Goal: Find specific page/section: Find specific page/section

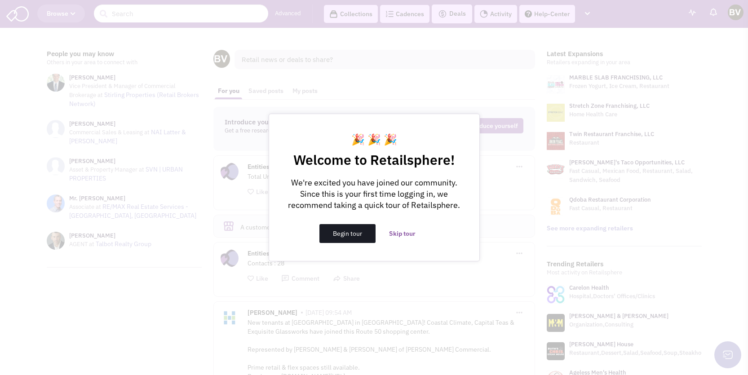
click at [357, 231] on button "Begin tour" at bounding box center [347, 233] width 56 height 19
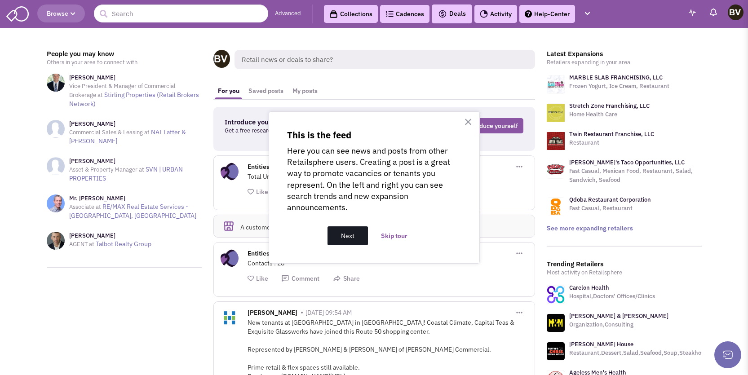
click at [360, 235] on button "Next" at bounding box center [347, 235] width 40 height 19
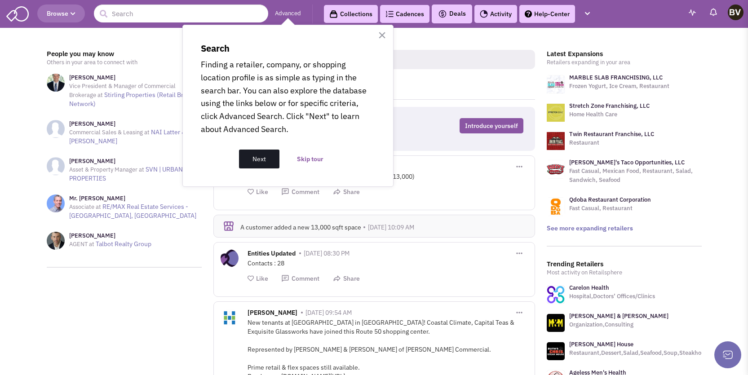
click at [264, 156] on button "Next" at bounding box center [259, 159] width 40 height 19
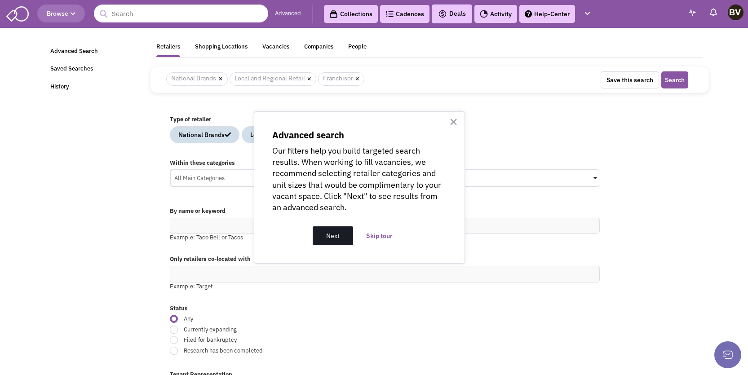
click at [346, 230] on button "Next" at bounding box center [333, 235] width 40 height 19
